Goal: Check status: Check status

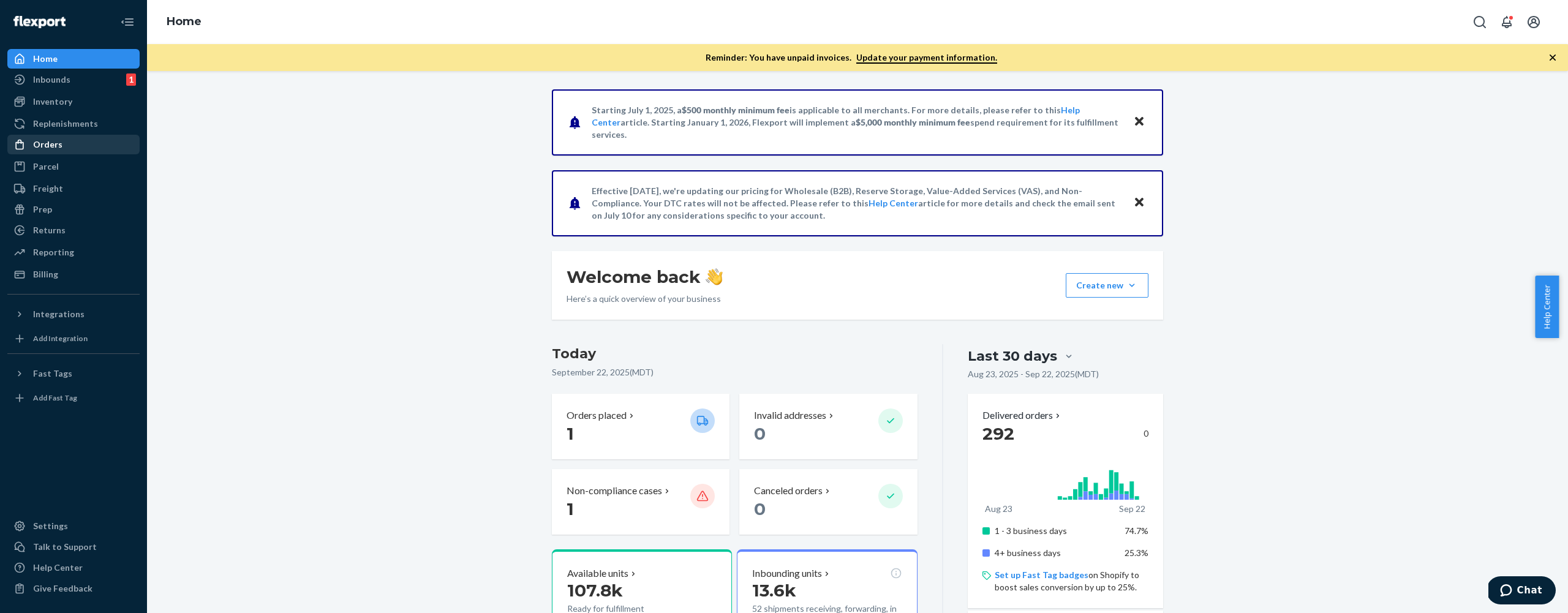
click at [39, 146] on div "Orders" at bounding box center [48, 144] width 30 height 12
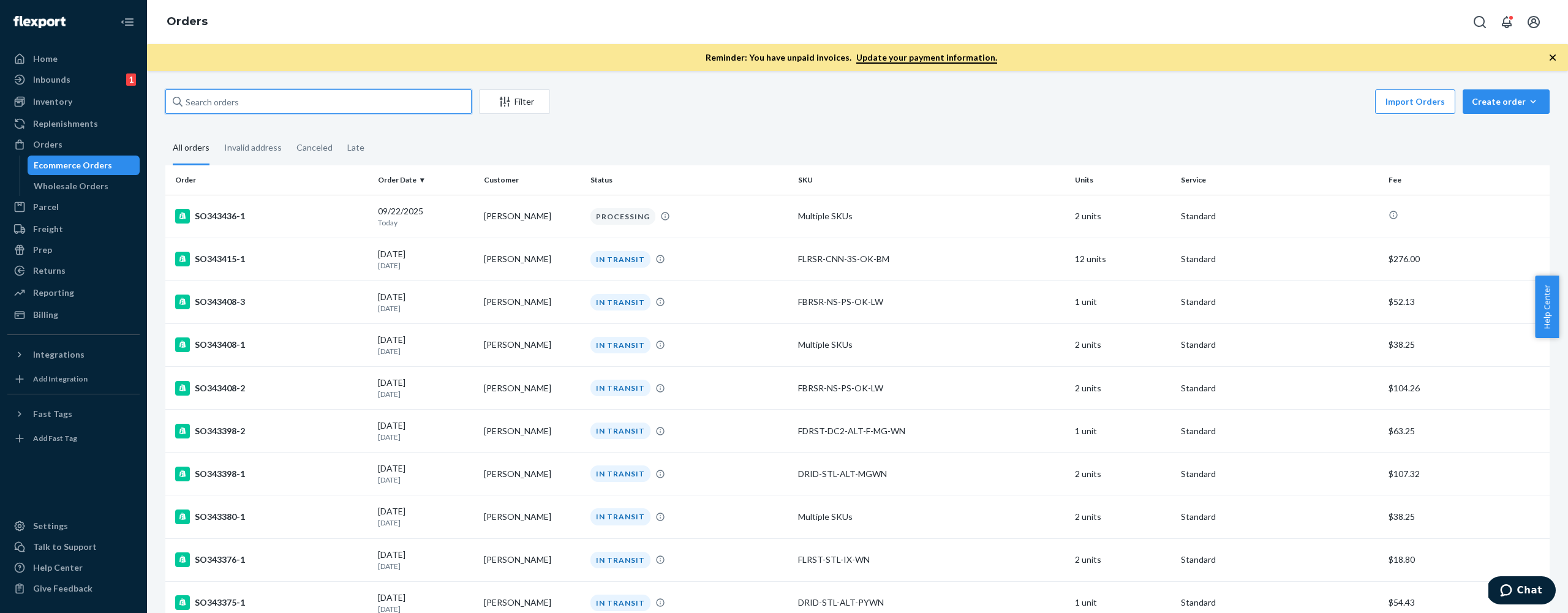
click at [401, 103] on input "text" at bounding box center [318, 102] width 306 height 25
click at [394, 111] on input "text" at bounding box center [318, 102] width 306 height 25
paste input "136553069"
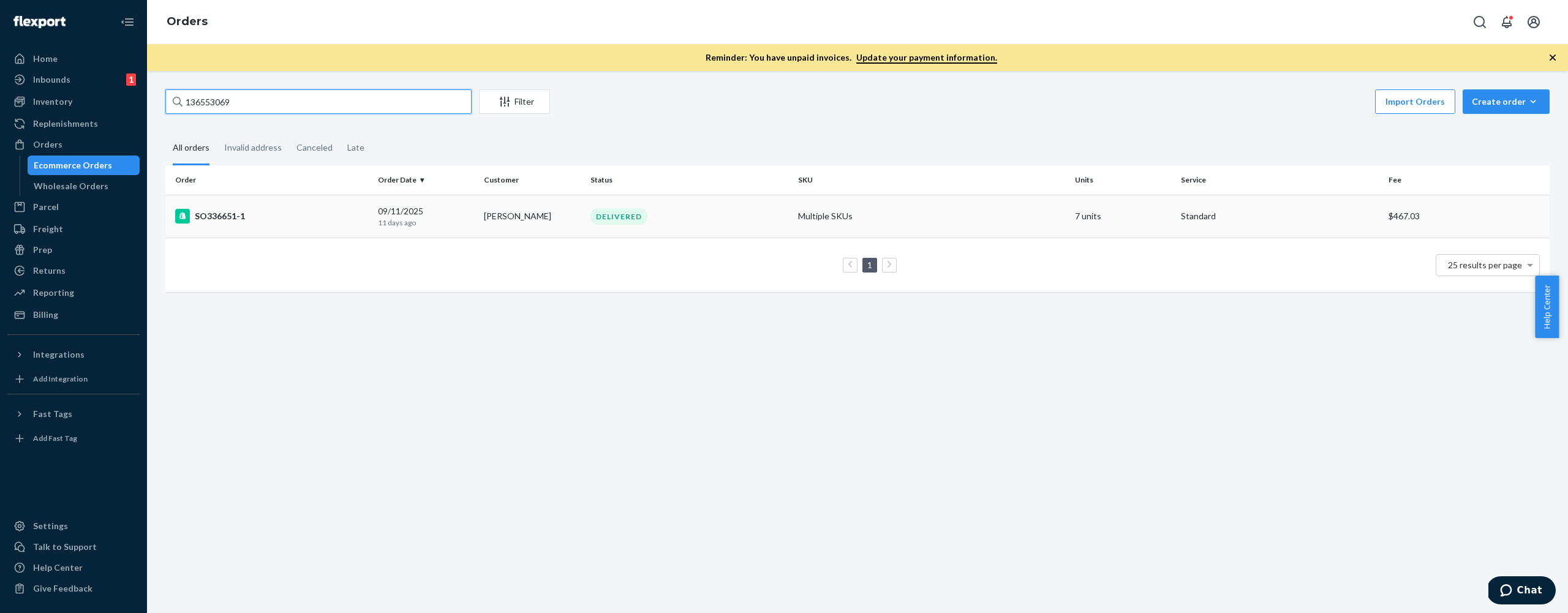
type input "136553069"
click at [526, 214] on td "[PERSON_NAME]" at bounding box center [531, 216] width 105 height 43
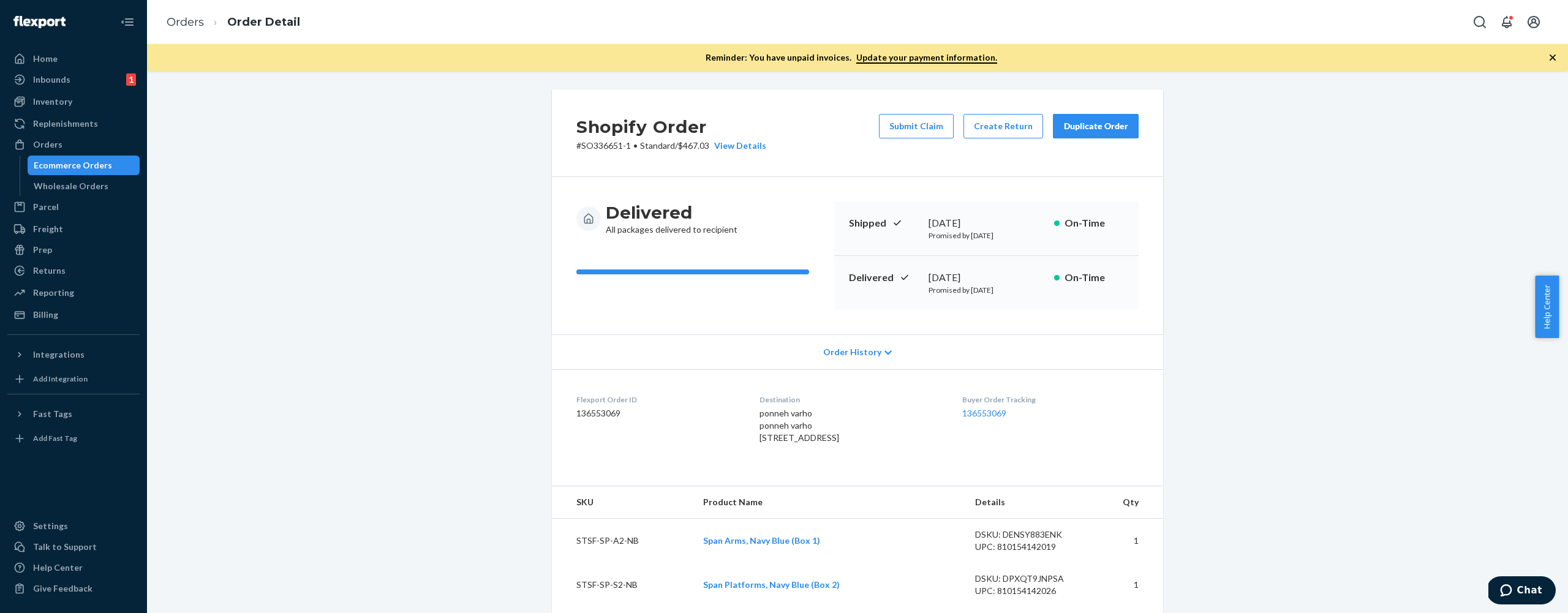
scroll to position [494, 0]
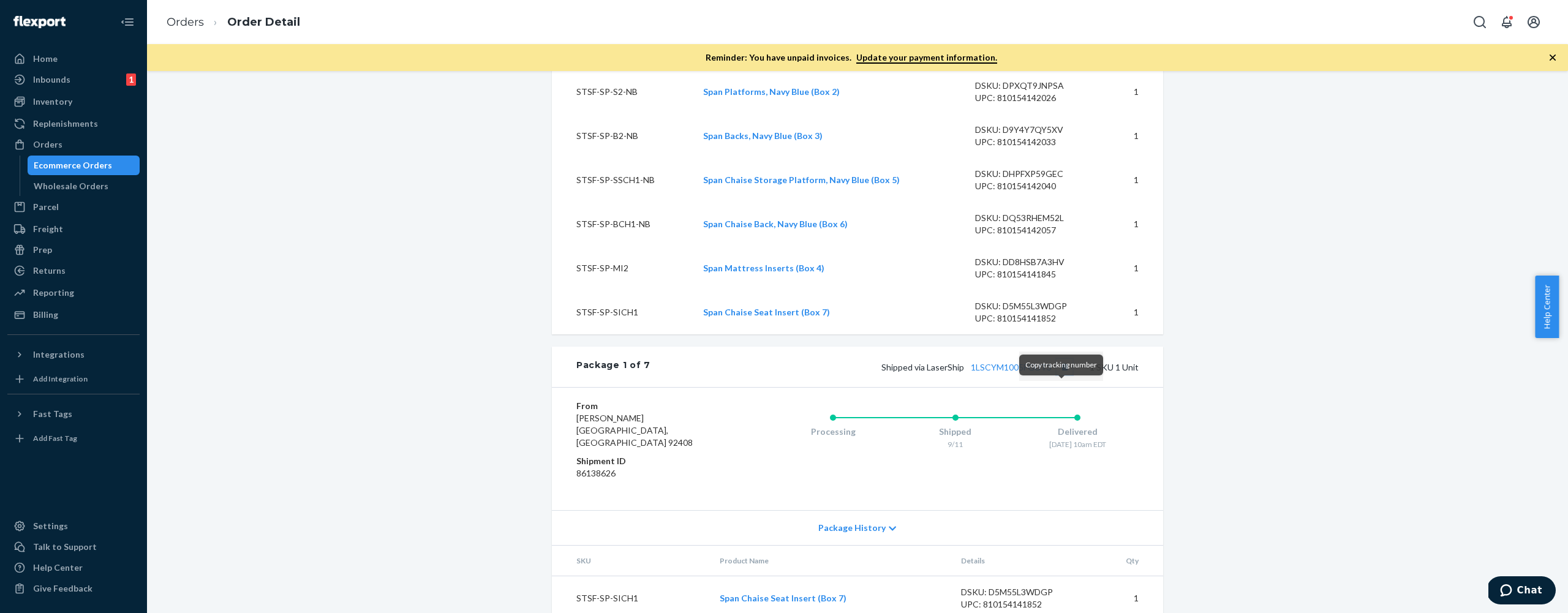
click at [1063, 375] on button "Copy tracking number" at bounding box center [1065, 367] width 16 height 16
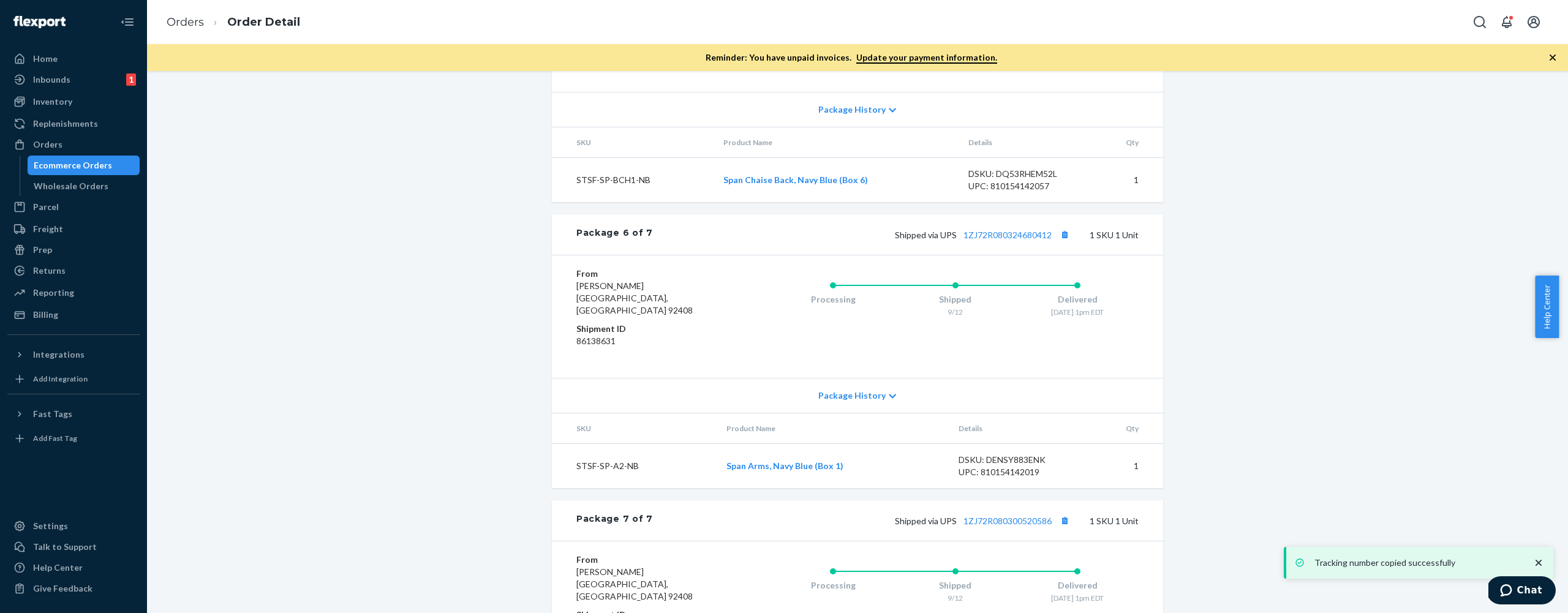
scroll to position [2171, 0]
